Goal: Task Accomplishment & Management: Manage account settings

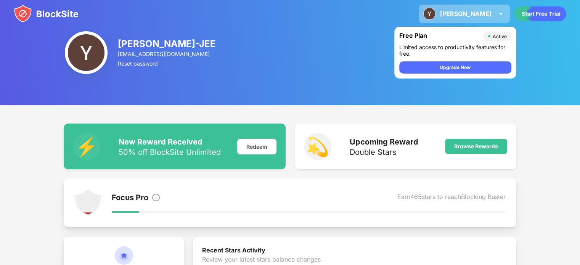
click at [487, 15] on div "[PERSON_NAME]" at bounding box center [466, 14] width 52 height 8
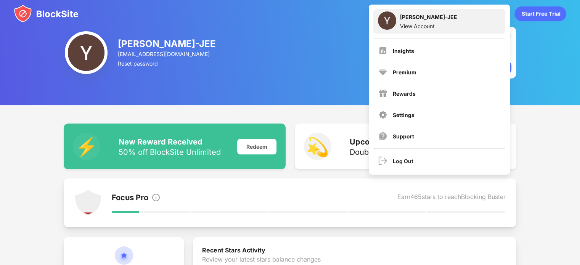
click at [468, 22] on div "Yakshit Kaushik-JEE View Account" at bounding box center [440, 21] width 132 height 24
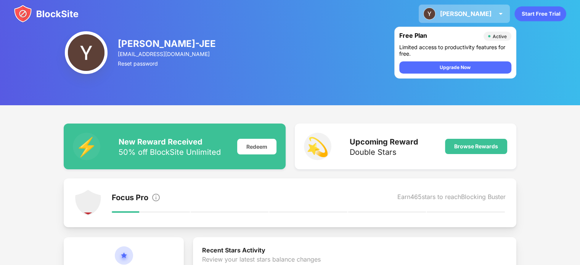
click at [470, 15] on div "[PERSON_NAME]" at bounding box center [466, 14] width 52 height 8
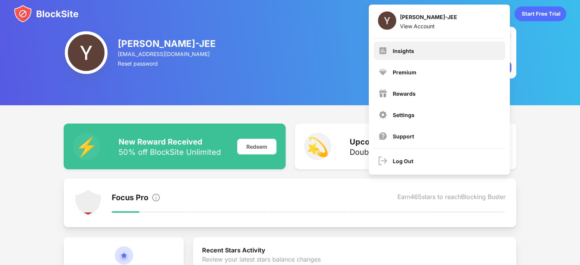
click at [422, 55] on div "Insights" at bounding box center [440, 51] width 132 height 18
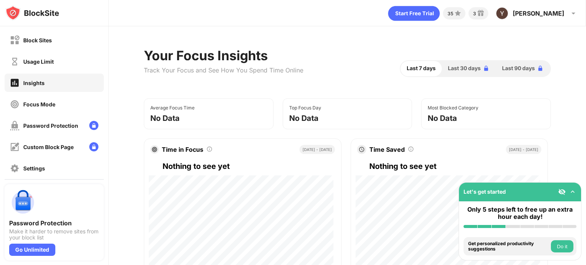
scroll to position [41, 0]
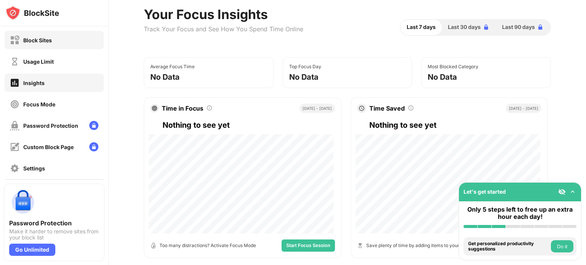
click at [70, 40] on div "Block Sites" at bounding box center [54, 40] width 99 height 18
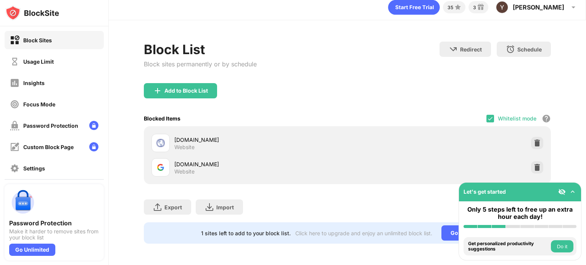
scroll to position [11, 0]
click at [214, 88] on div "Add to Block List" at bounding box center [180, 90] width 73 height 15
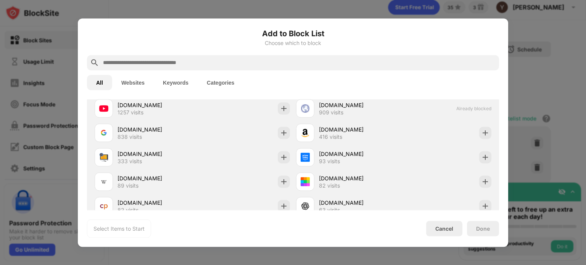
scroll to position [295, 0]
click at [305, 58] on input "text" at bounding box center [299, 62] width 394 height 9
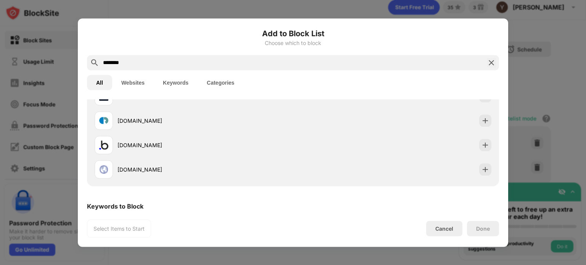
scroll to position [0, 0]
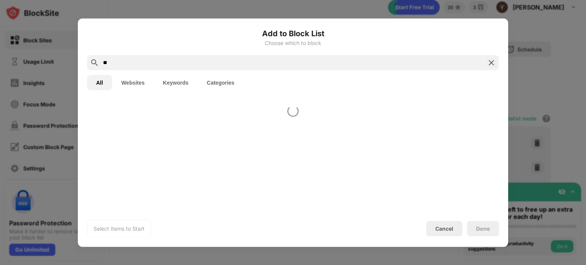
type input "*"
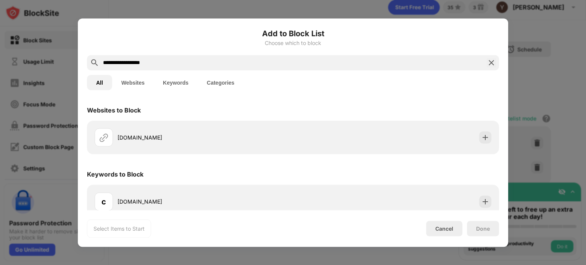
scroll to position [8, 0]
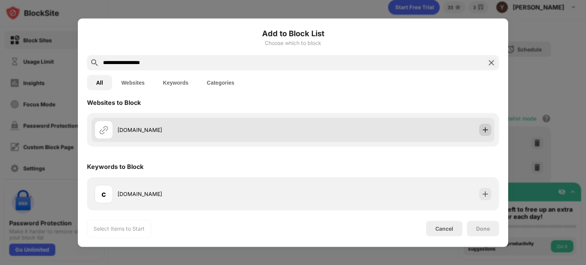
type input "**********"
click at [482, 128] on img at bounding box center [486, 130] width 8 height 8
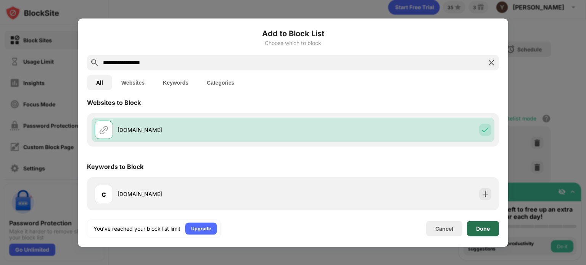
click at [491, 229] on div "Done" at bounding box center [483, 228] width 32 height 15
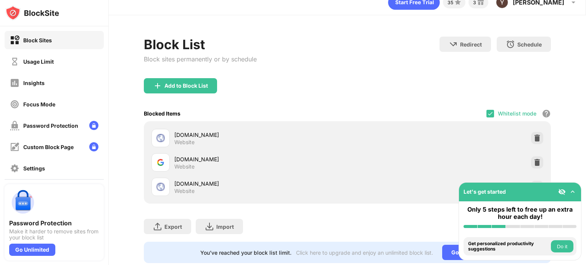
scroll to position [35, 0]
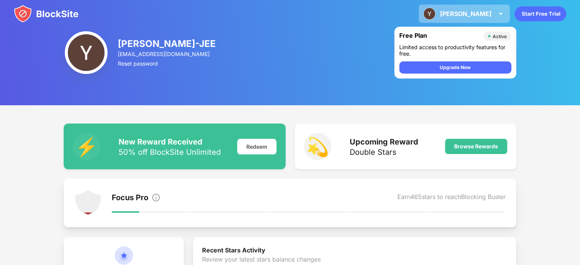
click at [470, 18] on div "[PERSON_NAME]-JEE View Account Insights Premium Rewards Settings Support Log Out" at bounding box center [464, 14] width 91 height 18
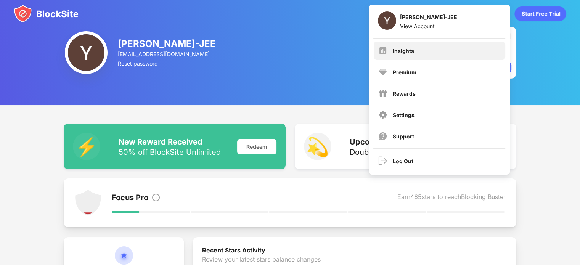
click at [412, 47] on div "Insights" at bounding box center [440, 51] width 132 height 18
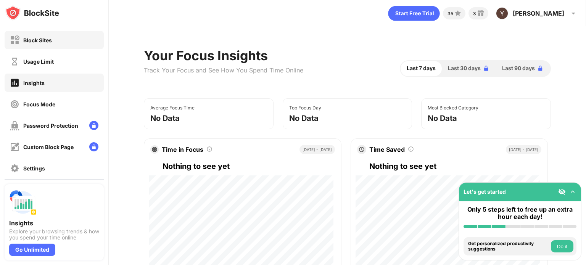
click at [51, 34] on div "Block Sites" at bounding box center [54, 40] width 99 height 18
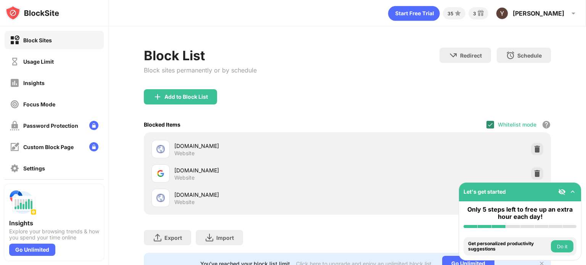
click at [487, 122] on div at bounding box center [491, 125] width 8 height 8
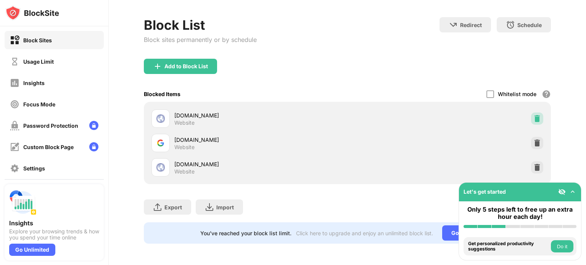
click at [533, 115] on img at bounding box center [537, 119] width 8 height 8
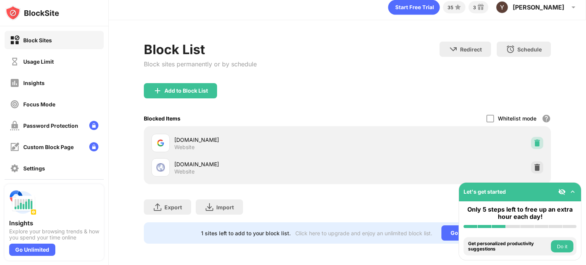
click at [533, 139] on img at bounding box center [537, 143] width 8 height 8
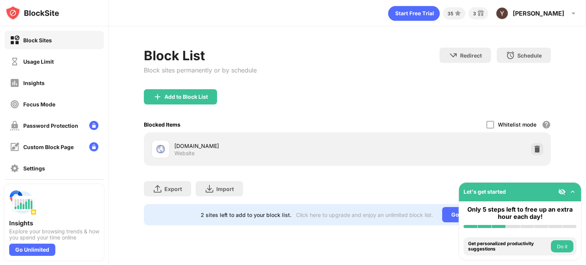
scroll to position [0, 0]
click at [537, 150] on img at bounding box center [537, 149] width 8 height 8
